Goal: Check status: Check status

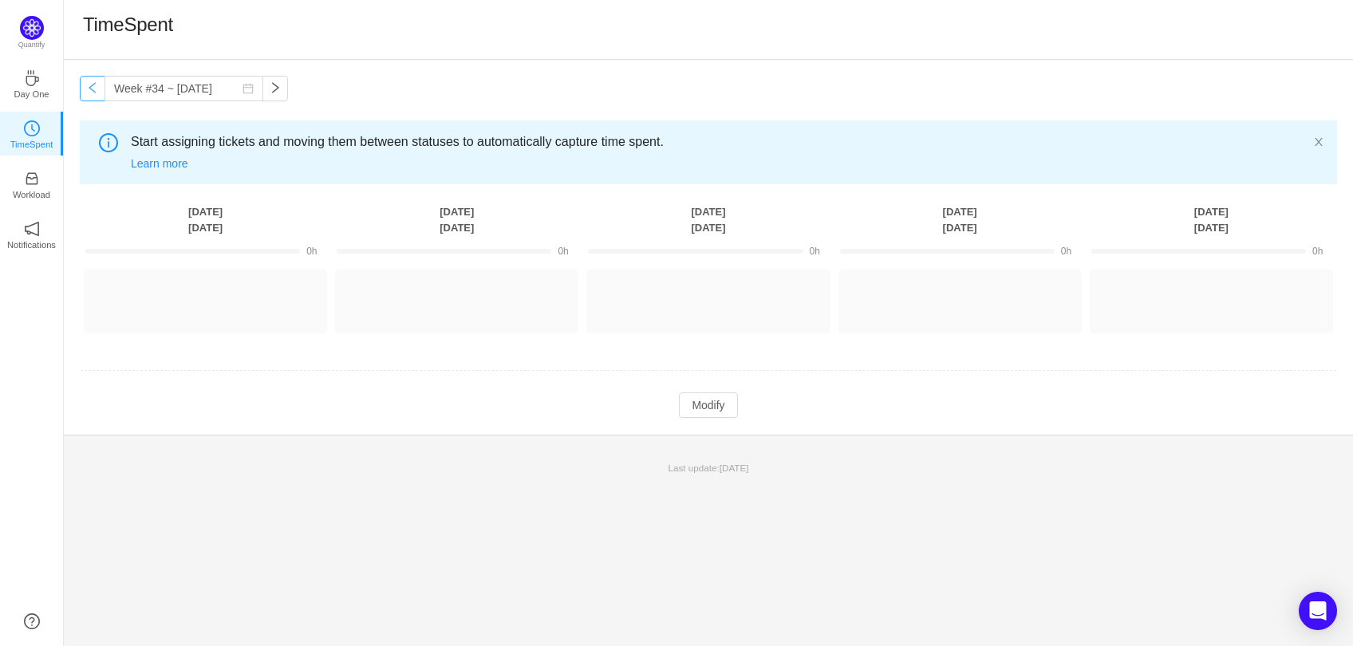
click at [92, 93] on button "button" at bounding box center [93, 89] width 26 height 26
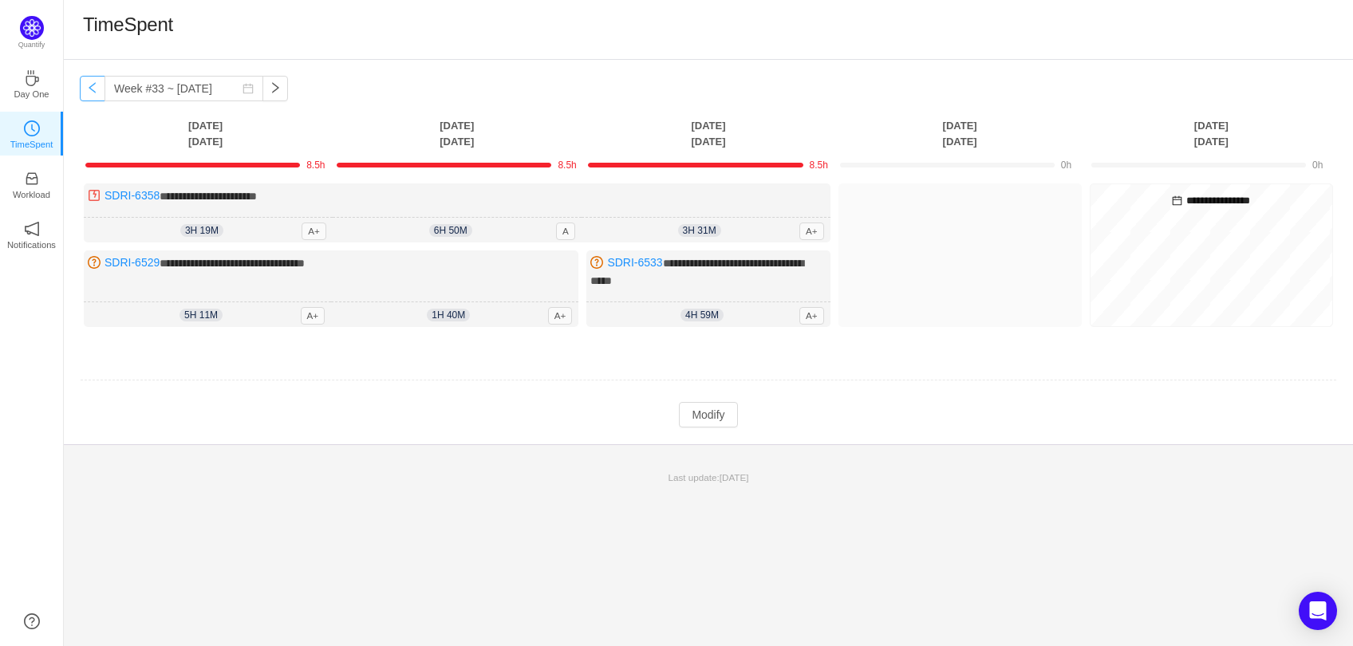
click at [88, 78] on button "button" at bounding box center [93, 89] width 26 height 26
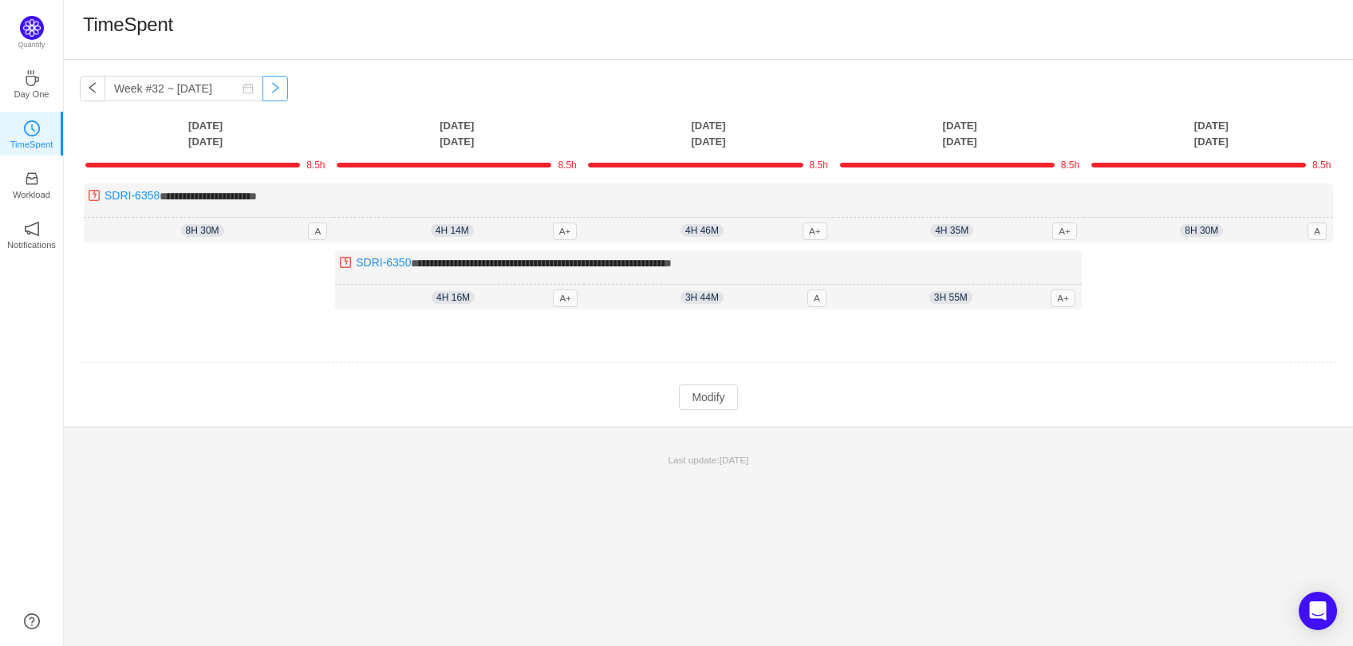
click at [263, 92] on button "button" at bounding box center [276, 89] width 26 height 26
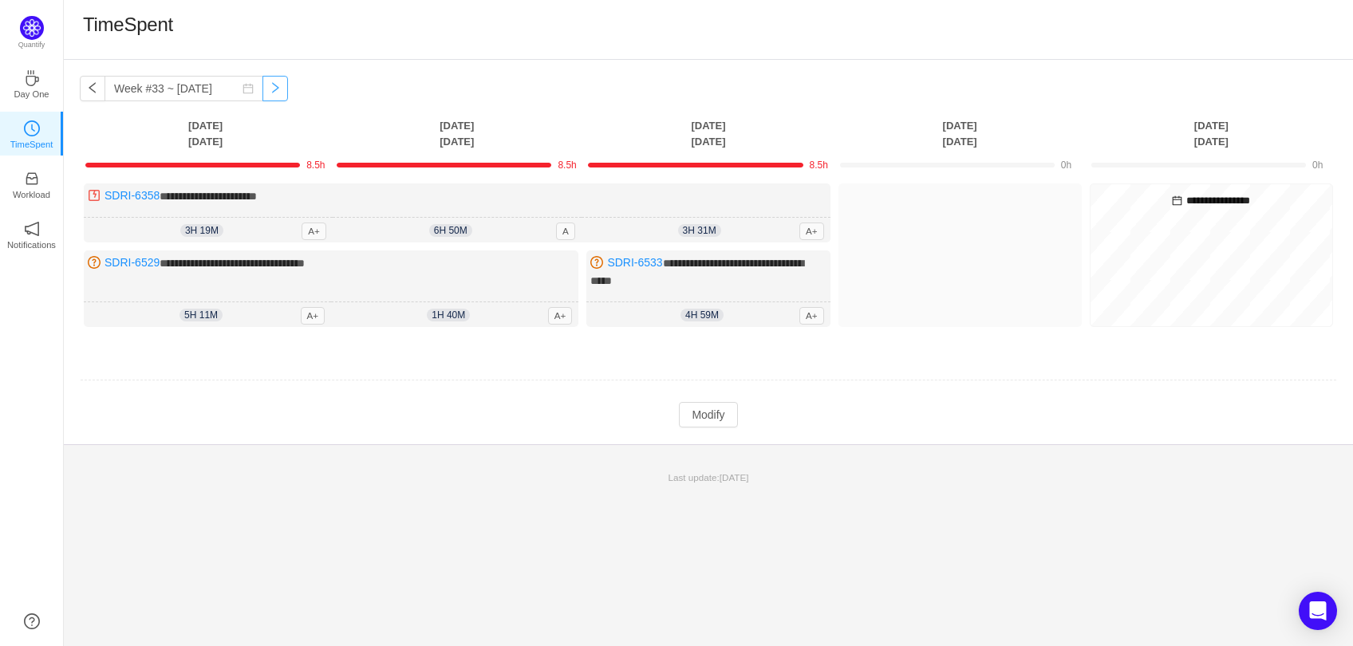
click at [263, 92] on button "button" at bounding box center [276, 89] width 26 height 26
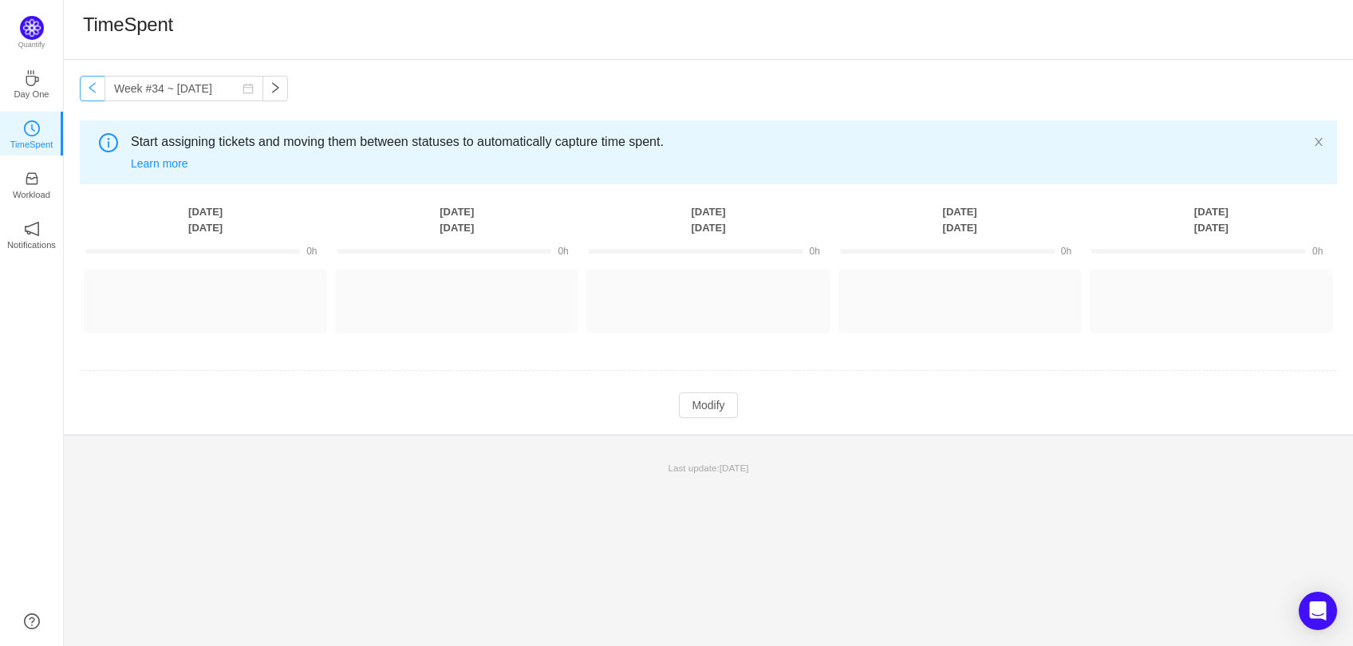
click at [86, 93] on button "button" at bounding box center [93, 89] width 26 height 26
type input "Week #33 ~ [DATE]"
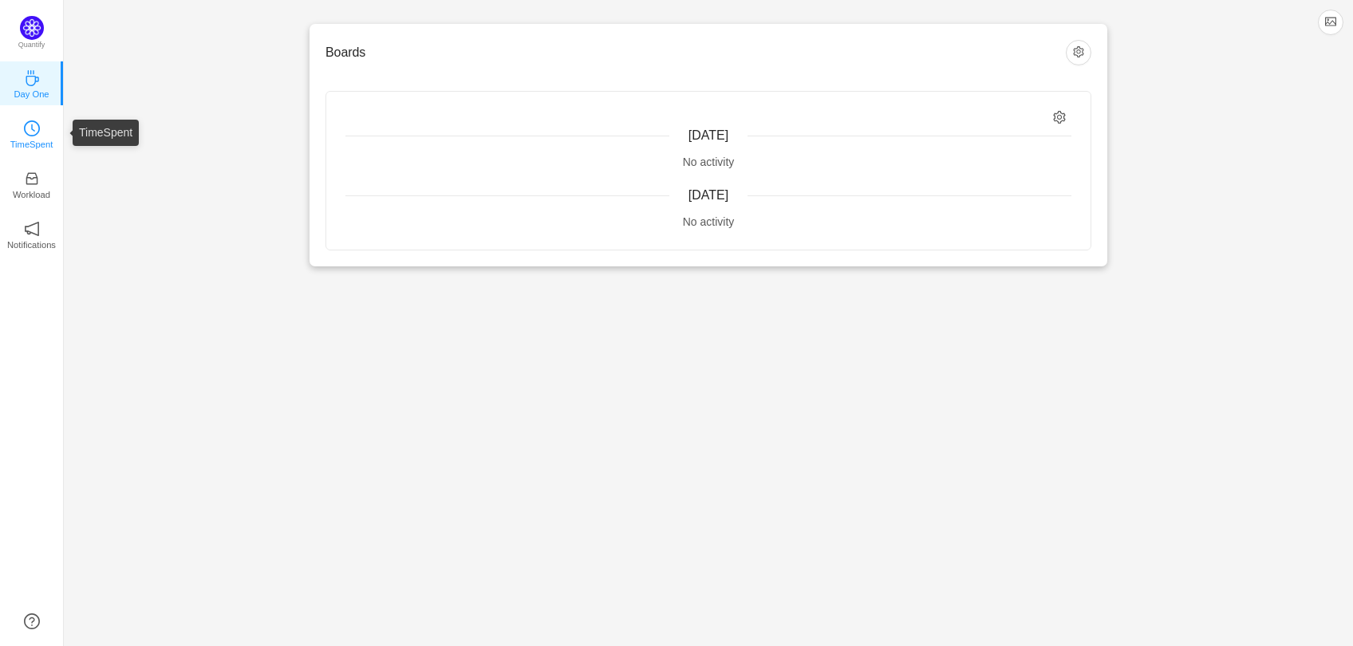
click at [22, 141] on p "TimeSpent" at bounding box center [31, 144] width 43 height 14
